Goal: Task Accomplishment & Management: Use online tool/utility

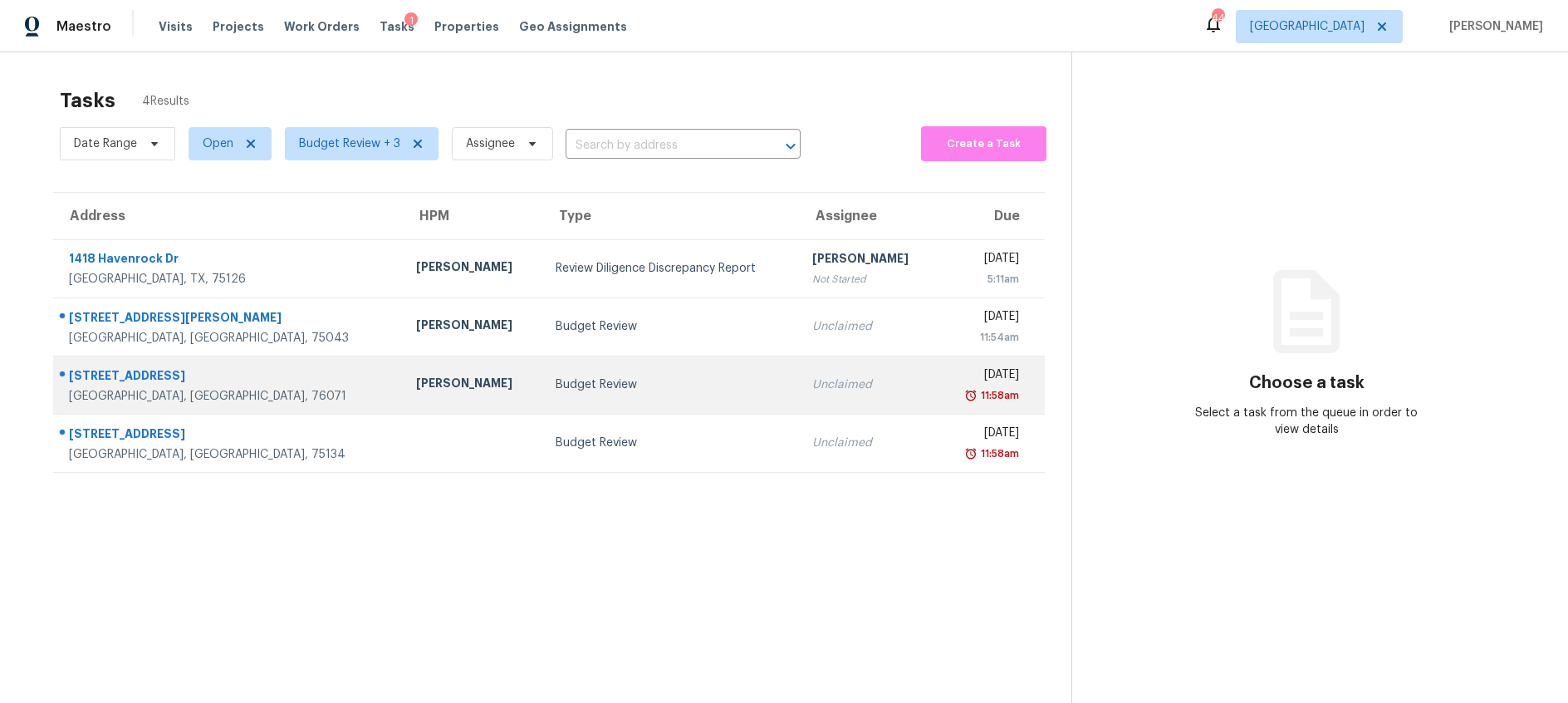
click at [592, 400] on td "Budget Review" at bounding box center [670, 384] width 257 height 58
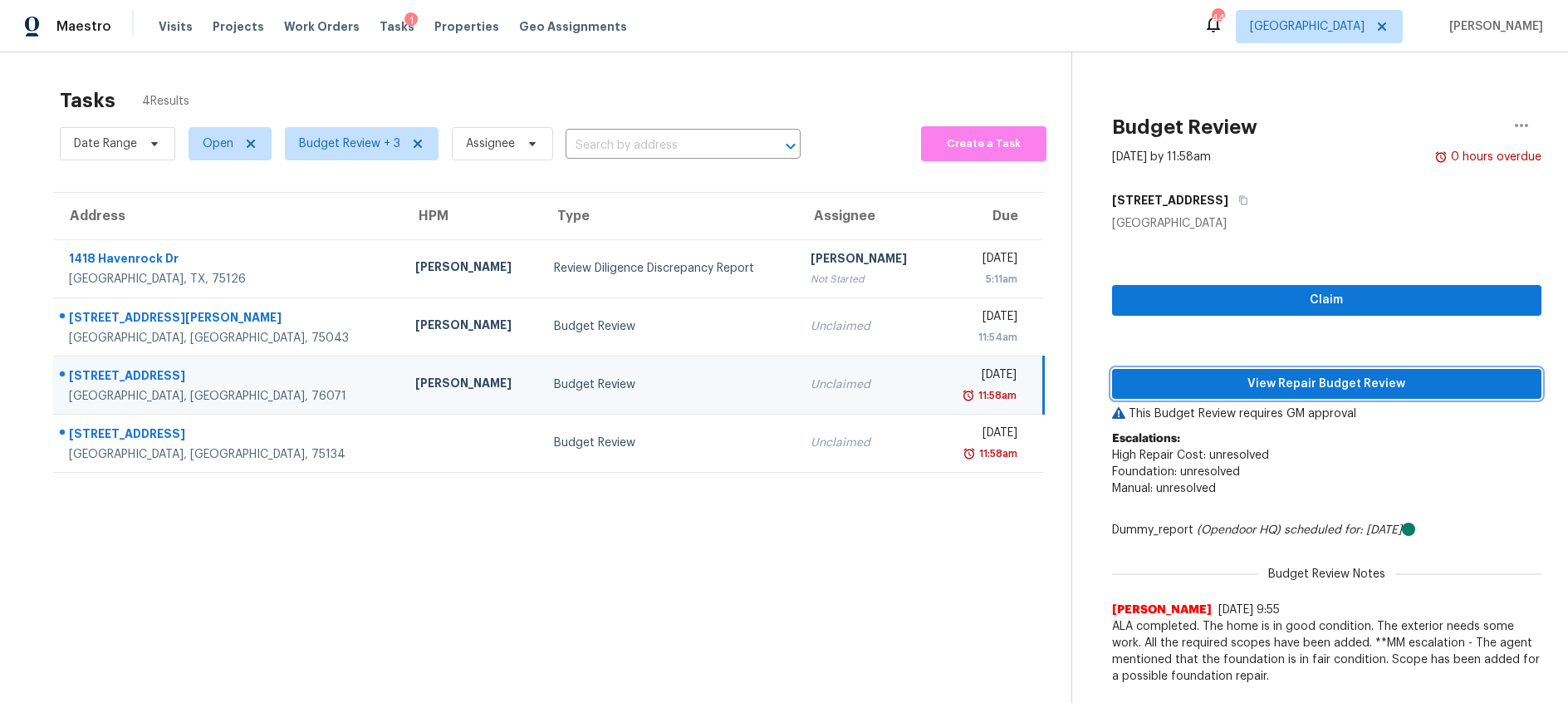
click at [1231, 383] on span "View Repair Budget Review" at bounding box center [1326, 384] width 403 height 21
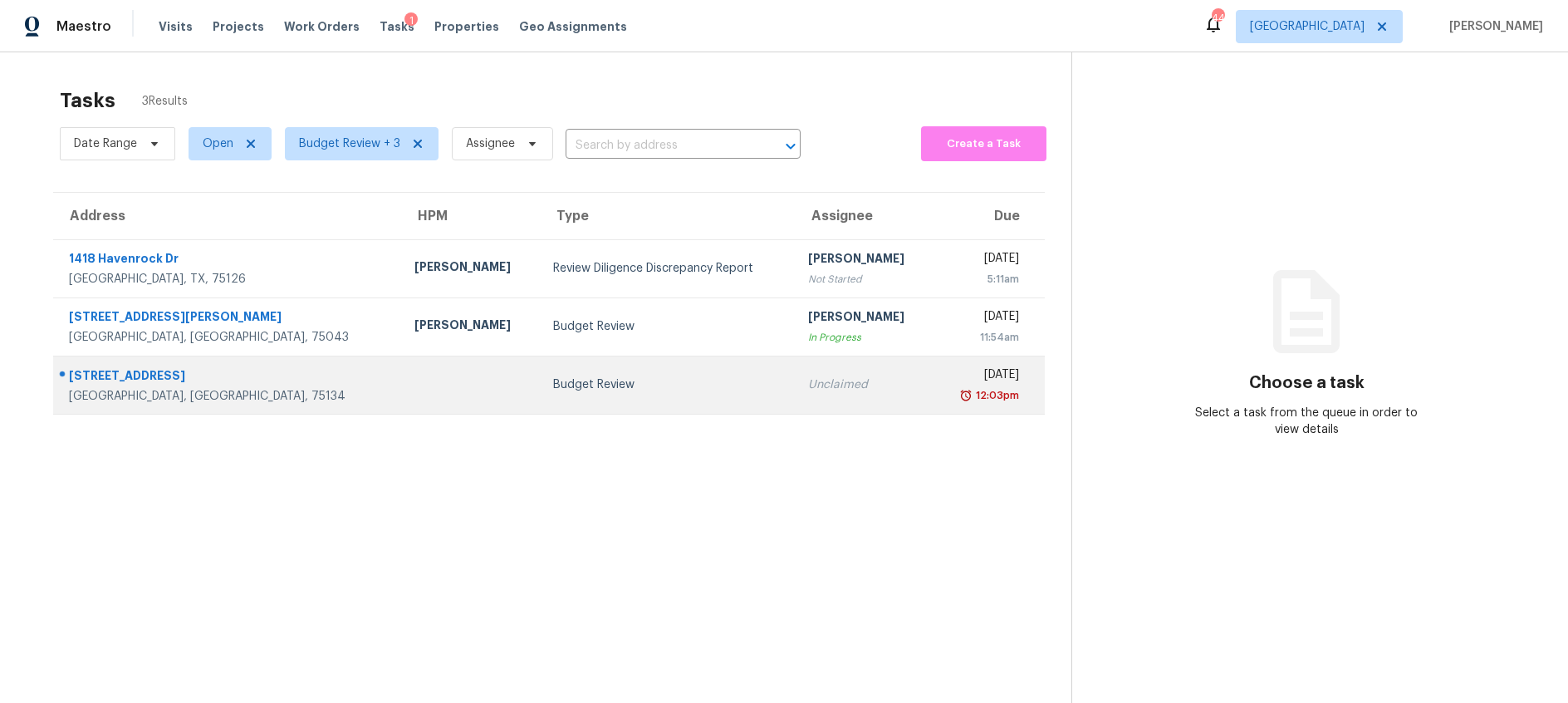
click at [795, 390] on td "Unclaimed" at bounding box center [864, 384] width 139 height 58
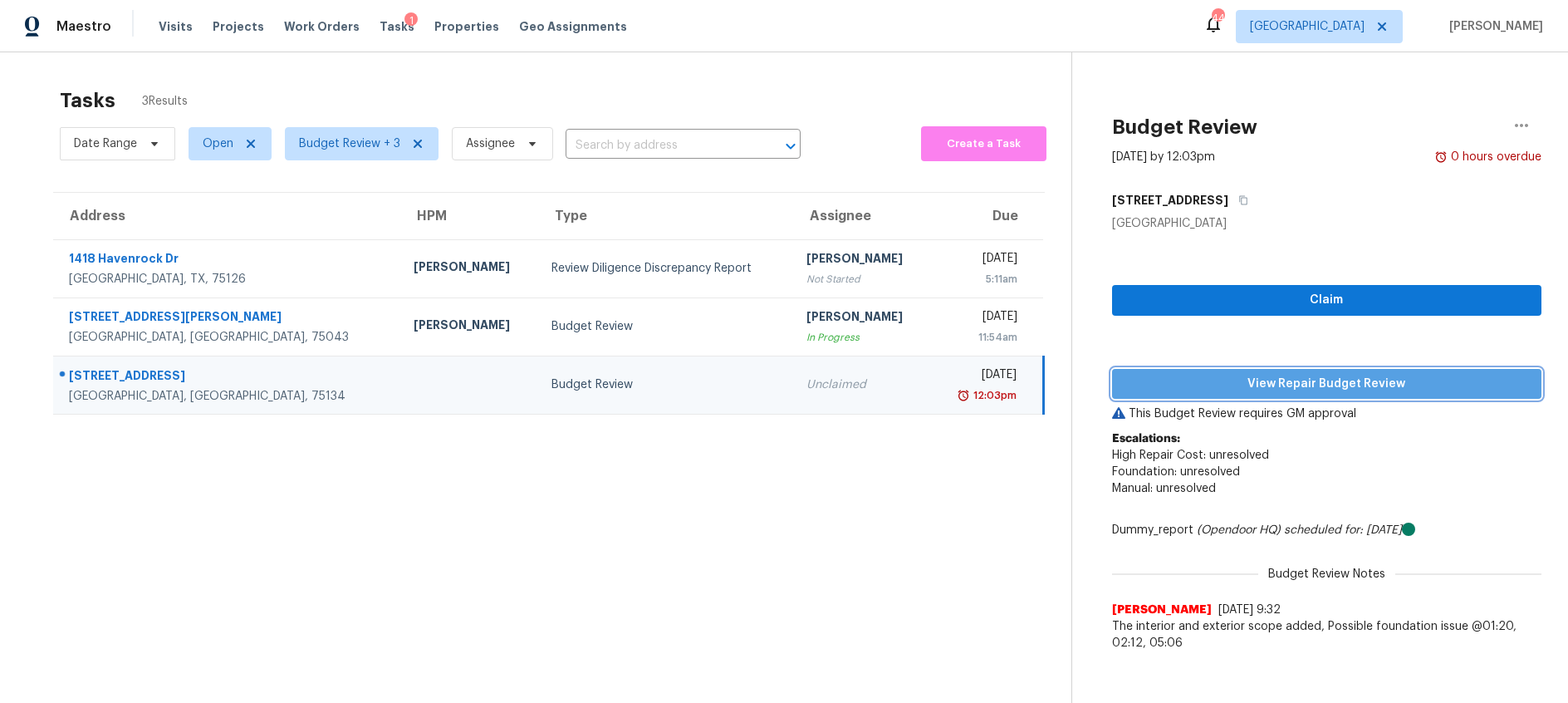
click at [1342, 387] on span "View Repair Budget Review" at bounding box center [1326, 384] width 403 height 21
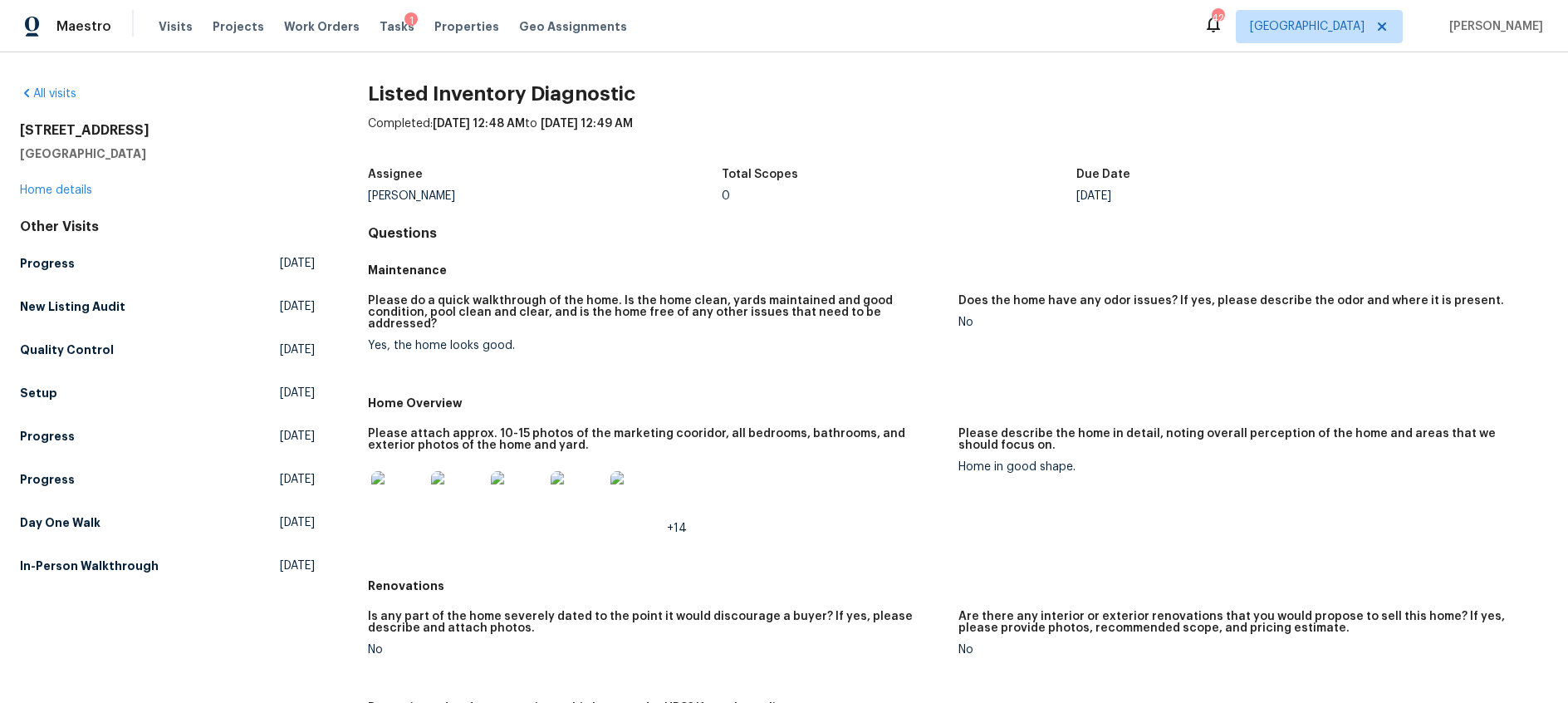
scroll to position [795, 0]
